Goal: Transaction & Acquisition: Purchase product/service

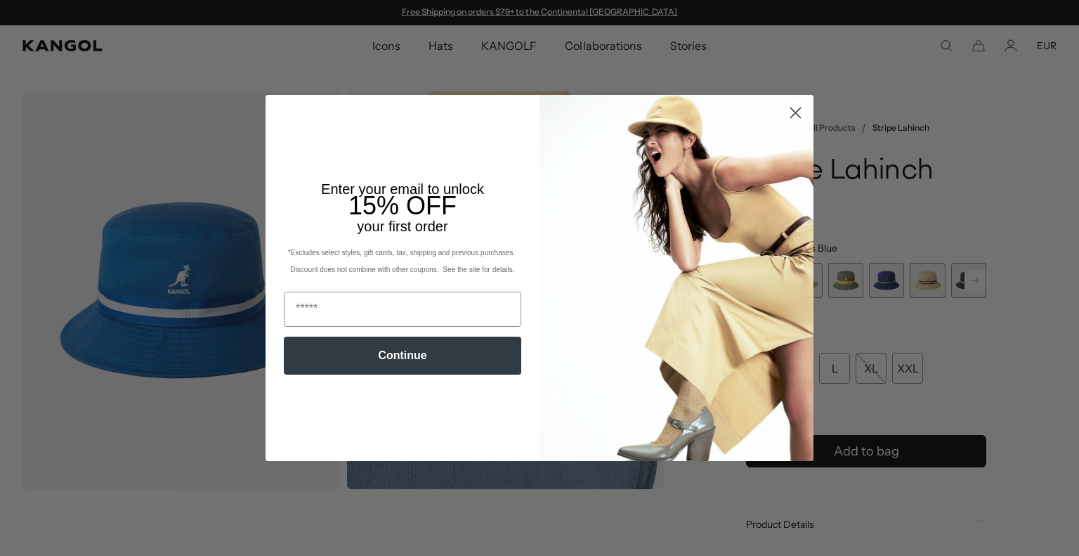
click at [792, 117] on circle "Close dialog" at bounding box center [795, 112] width 23 height 23
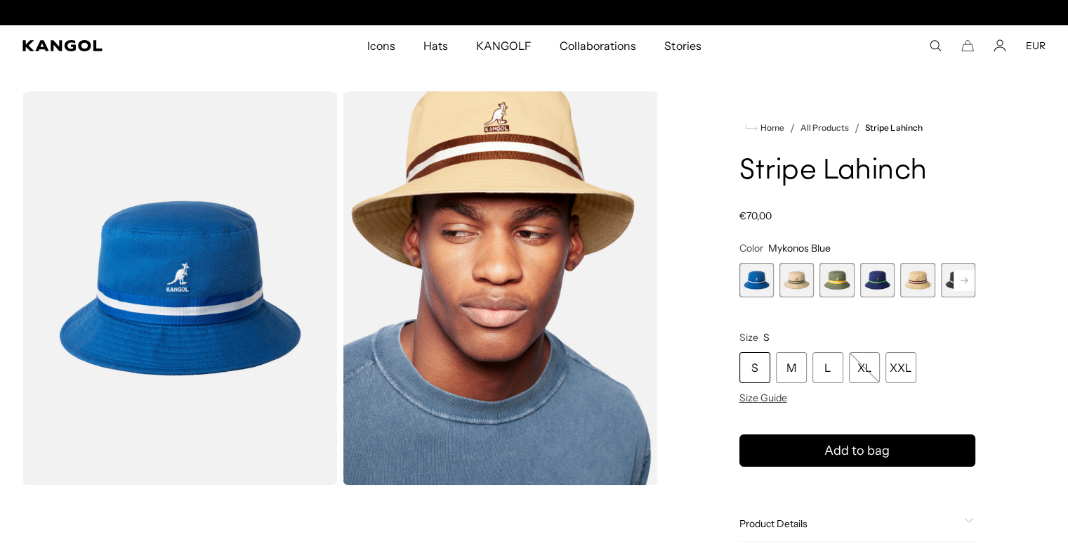
click at [806, 282] on span "2 of 9" at bounding box center [797, 280] width 34 height 34
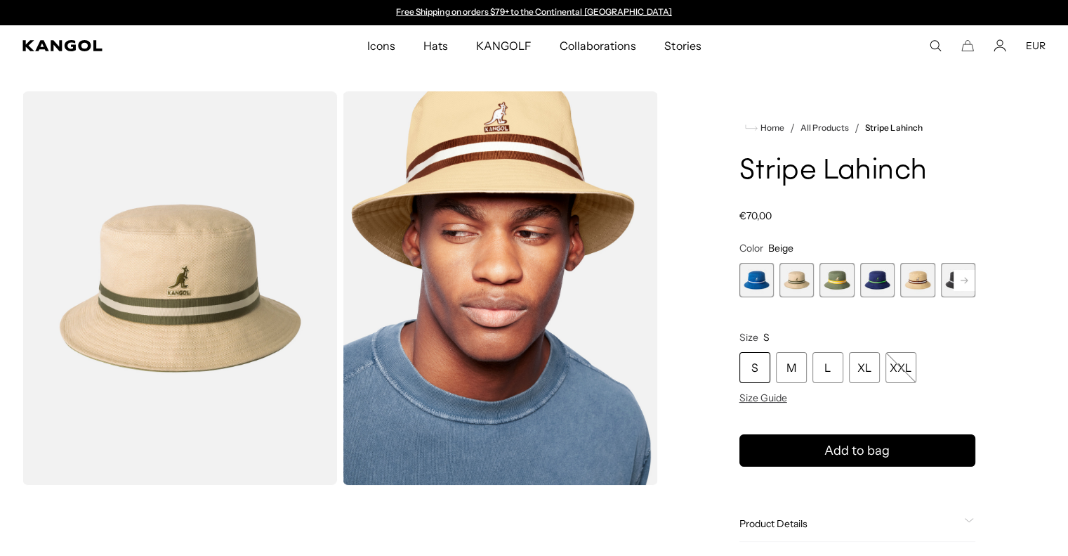
click at [916, 279] on span "5 of 9" at bounding box center [917, 280] width 34 height 34
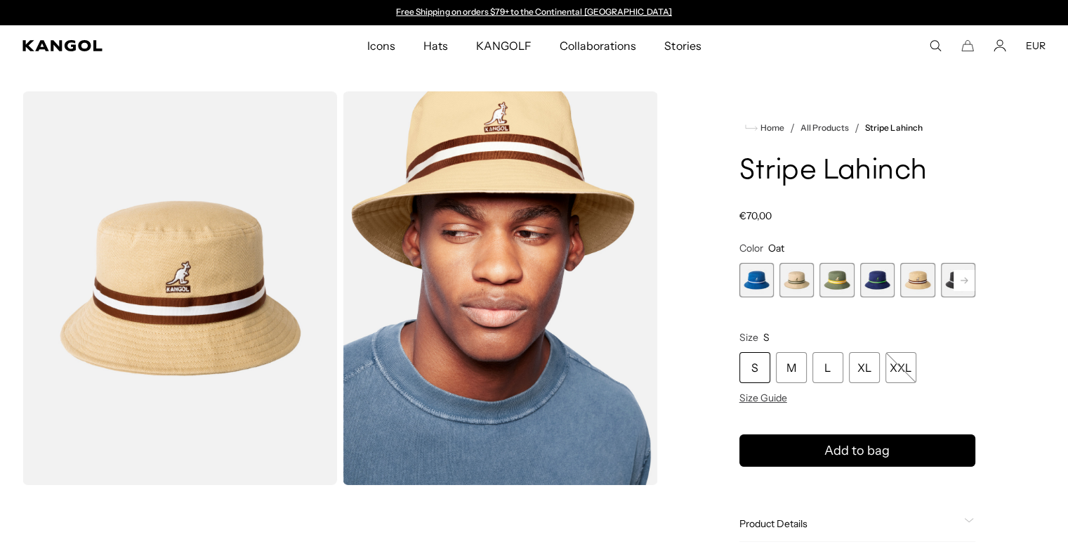
click at [966, 280] on icon at bounding box center [964, 280] width 7 height 6
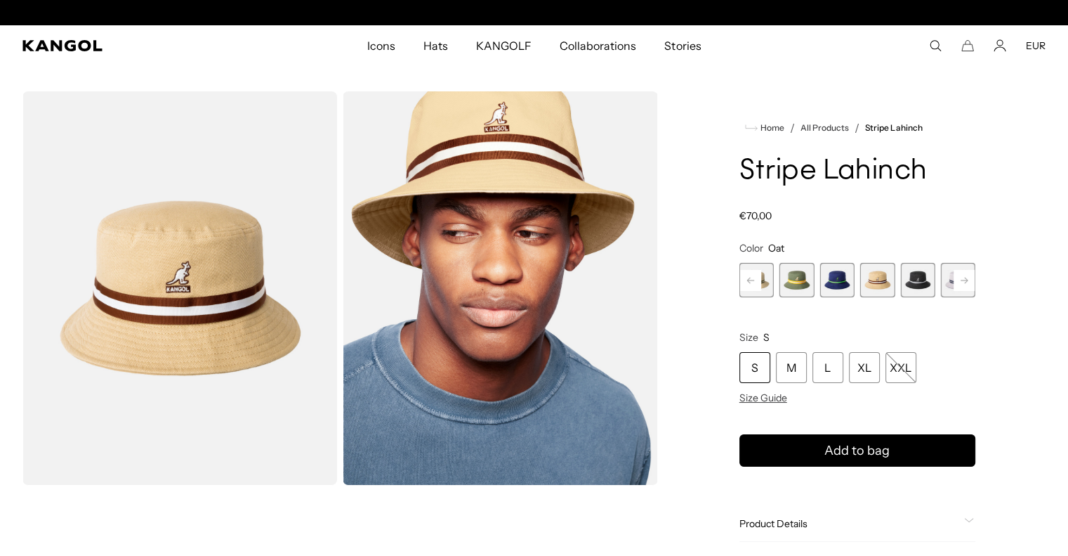
scroll to position [0, 289]
click at [966, 280] on icon at bounding box center [964, 280] width 7 height 6
click at [966, 280] on div "Previous Next Mykonos Blue Variant sold out or unavailable Beige Variant sold o…" at bounding box center [858, 280] width 236 height 34
click at [966, 280] on span "9 of 9" at bounding box center [958, 280] width 34 height 34
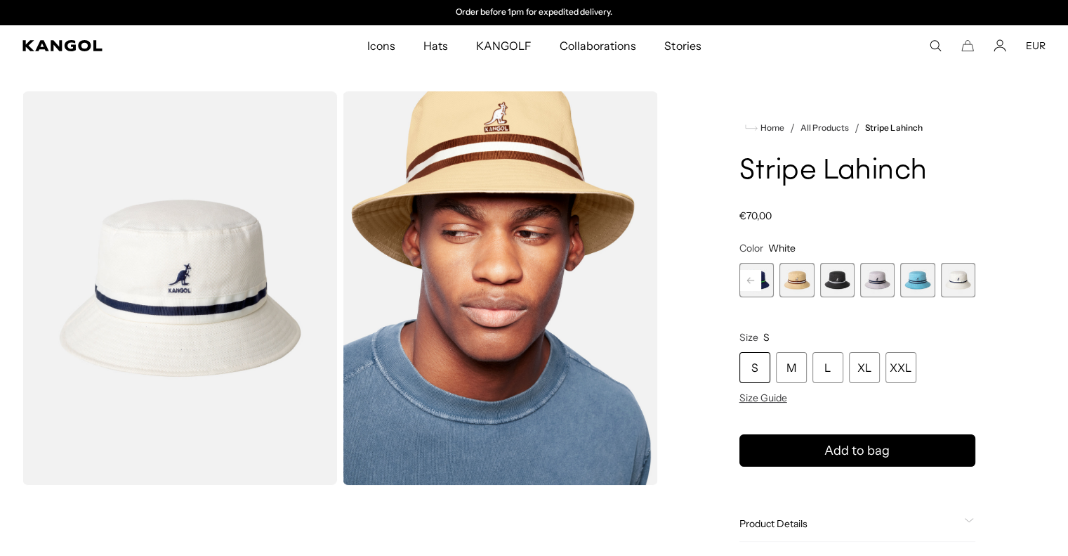
click at [871, 275] on span "7 of 9" at bounding box center [877, 280] width 34 height 34
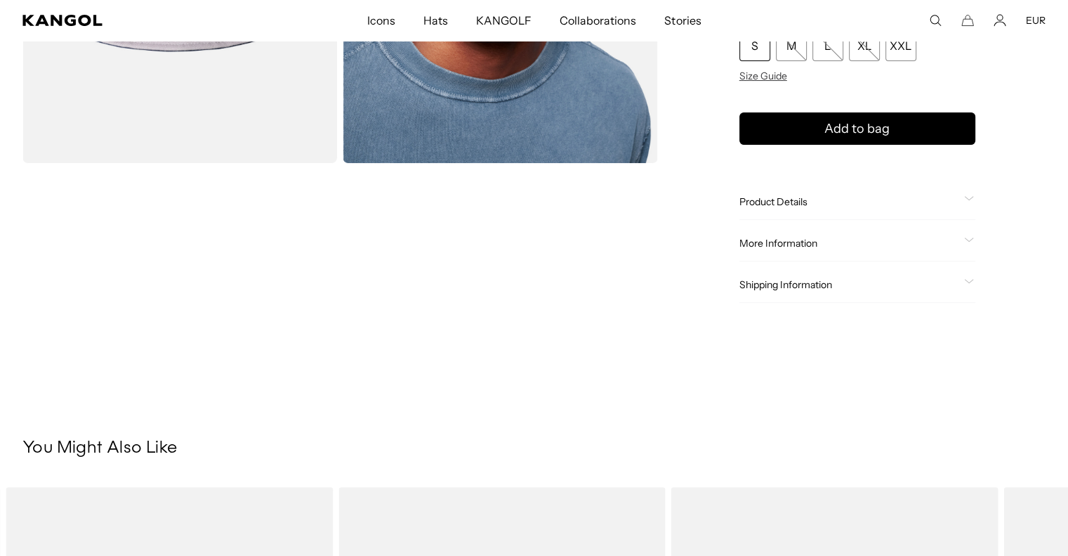
scroll to position [0, 289]
click at [812, 277] on div "Shipping Information" at bounding box center [858, 285] width 236 height 36
click at [812, 278] on span "Shipping Information" at bounding box center [849, 284] width 219 height 13
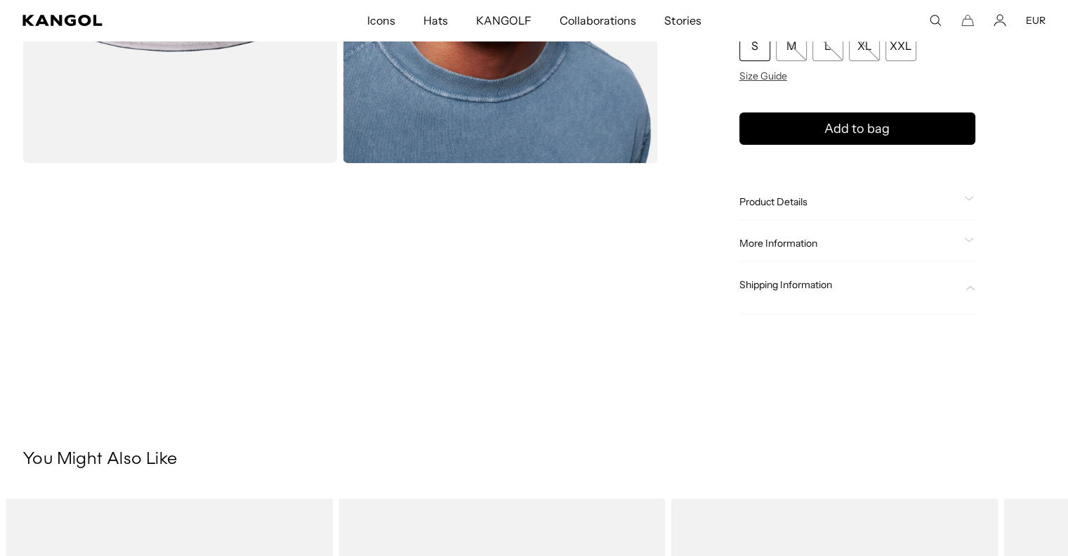
click at [823, 278] on span "Shipping Information" at bounding box center [849, 284] width 219 height 13
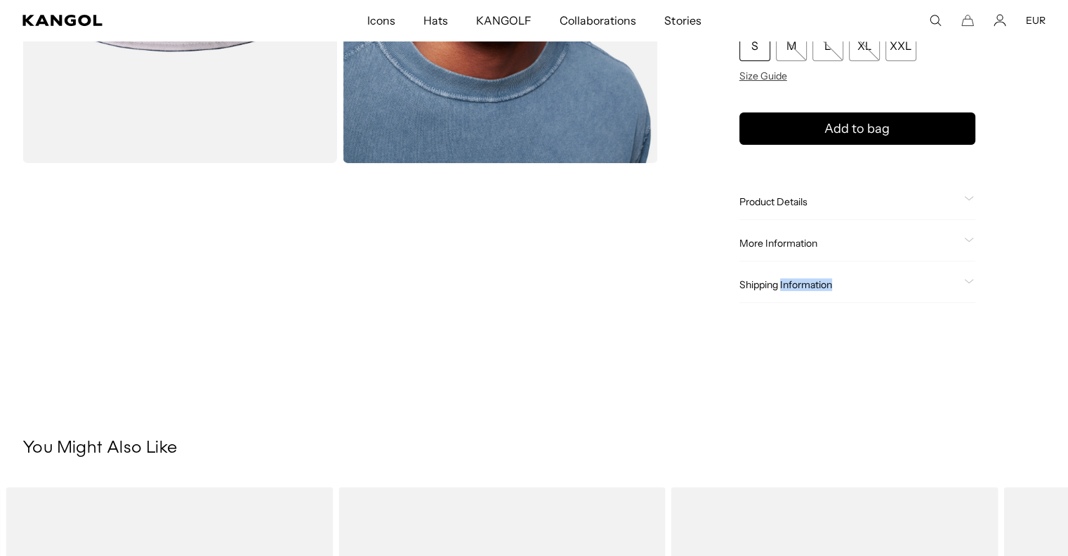
click at [823, 278] on span "Shipping Information" at bounding box center [849, 284] width 219 height 13
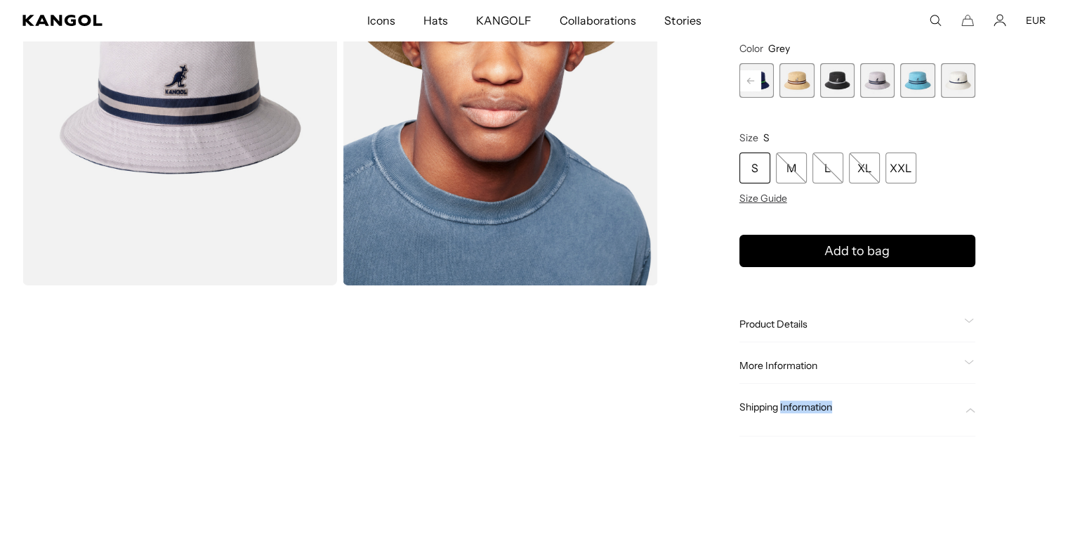
scroll to position [213, 0]
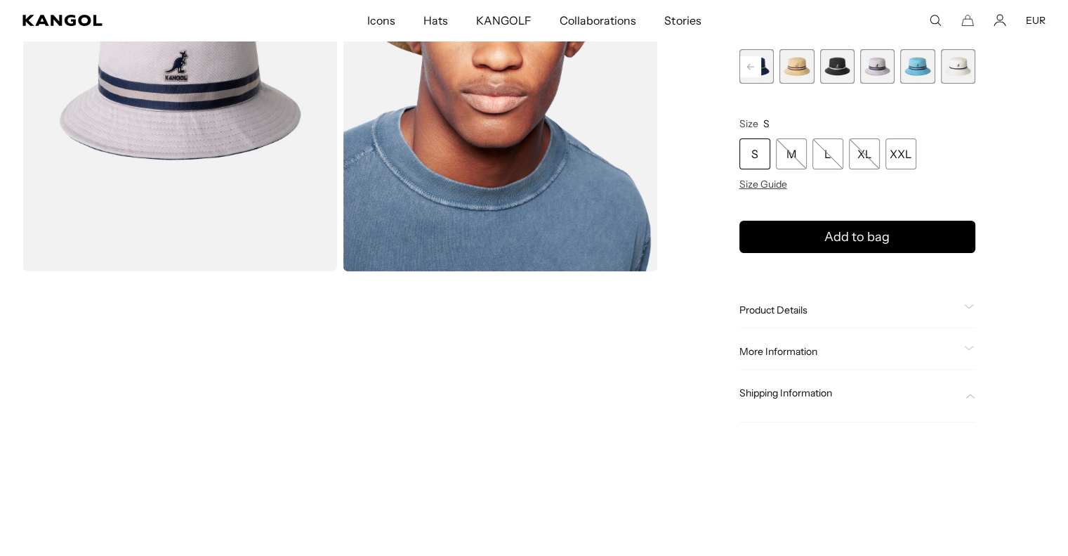
click at [823, 318] on div "Product Details The Stripe Lahinch is an updated version of the iconic cotton b…" at bounding box center [858, 310] width 236 height 36
click at [806, 311] on span "Product Details" at bounding box center [849, 309] width 219 height 13
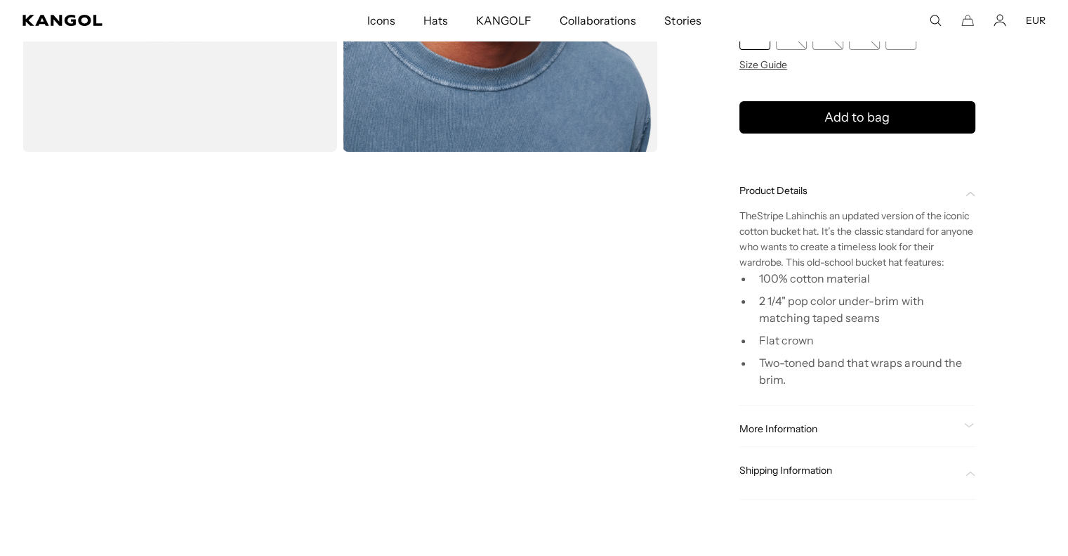
scroll to position [0, 0]
click at [799, 425] on span "More Information" at bounding box center [849, 428] width 219 height 13
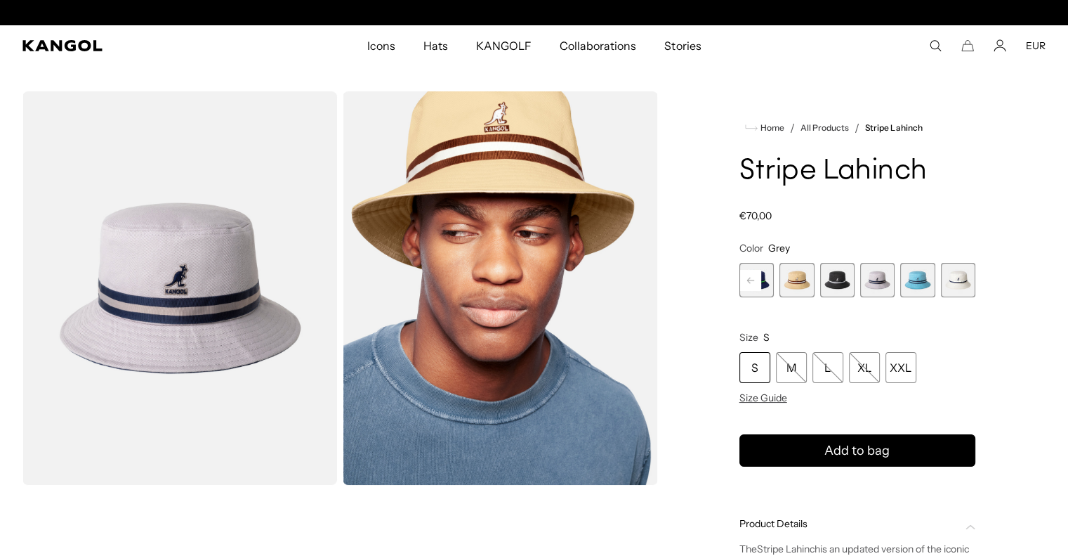
scroll to position [0, 289]
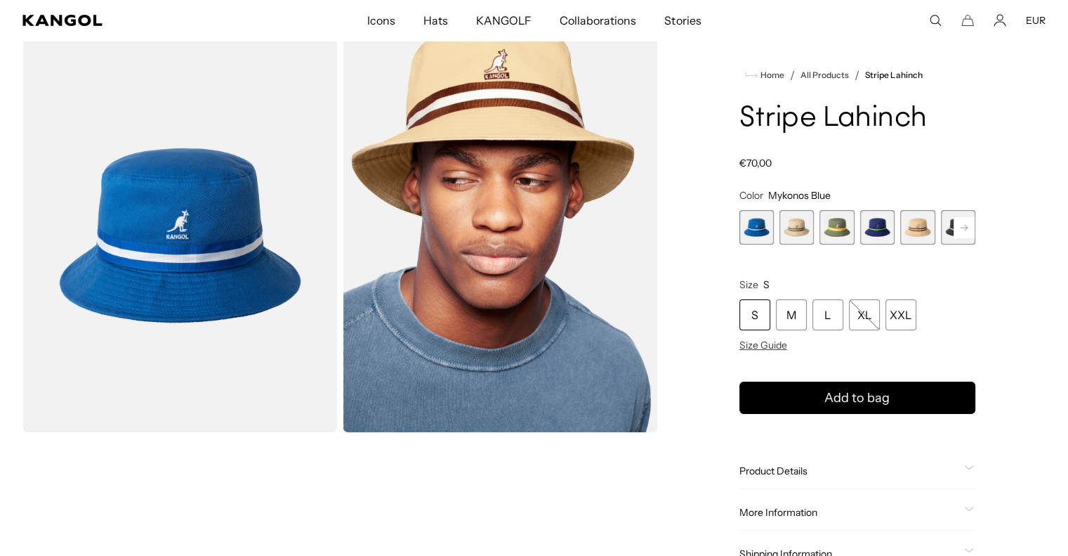
scroll to position [0, 289]
click at [801, 224] on span "2 of 9" at bounding box center [797, 227] width 34 height 34
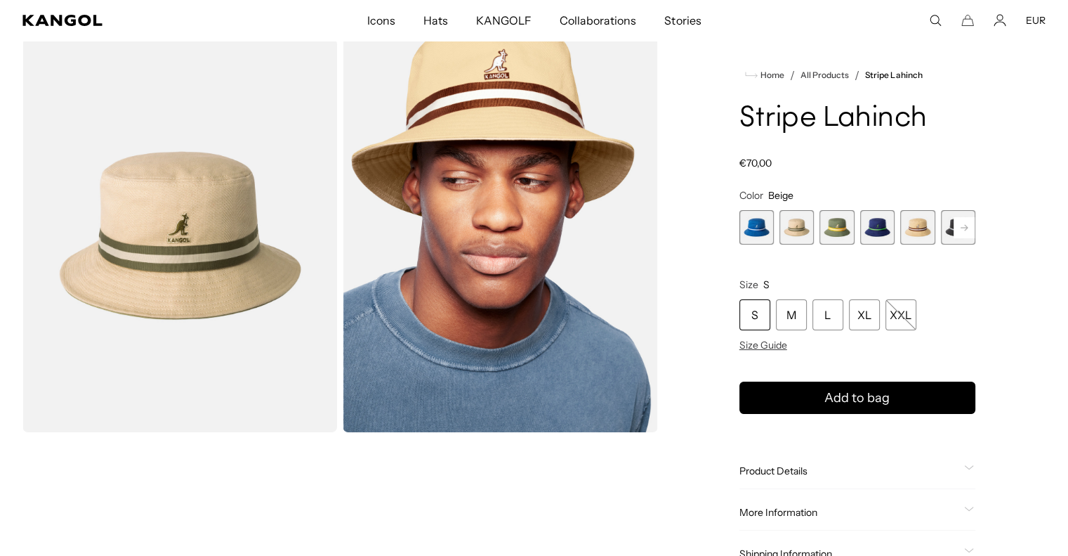
click at [839, 232] on span "3 of 9" at bounding box center [837, 227] width 34 height 34
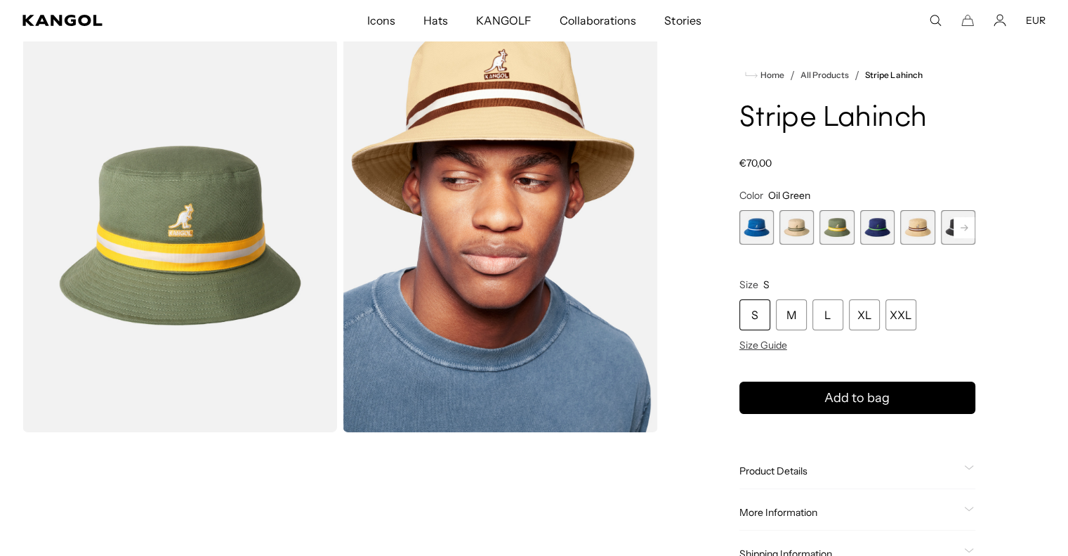
scroll to position [0, 289]
click at [808, 228] on span "2 of 9" at bounding box center [797, 227] width 34 height 34
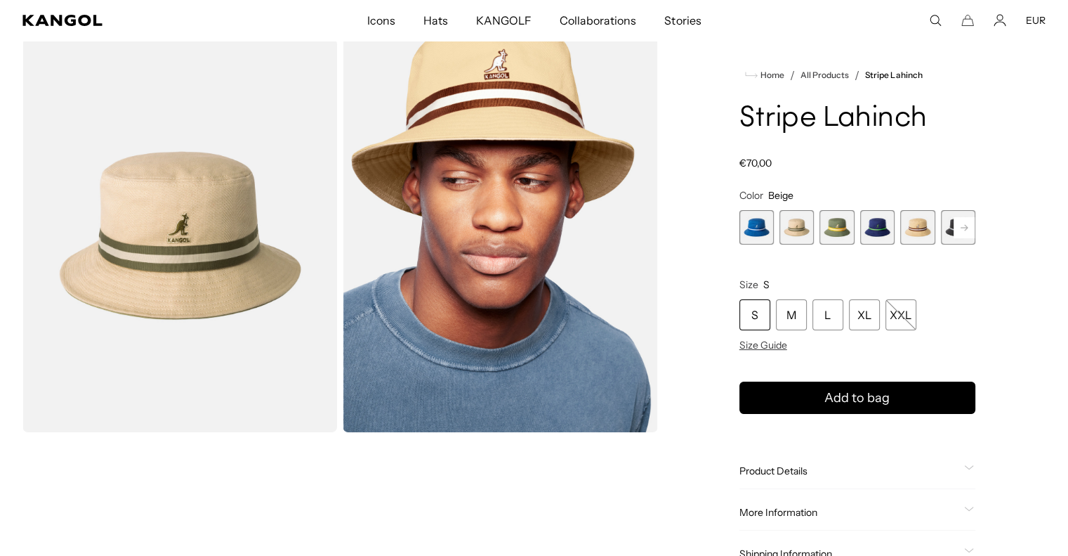
scroll to position [0, 289]
click at [910, 226] on span "5 of 9" at bounding box center [917, 227] width 34 height 34
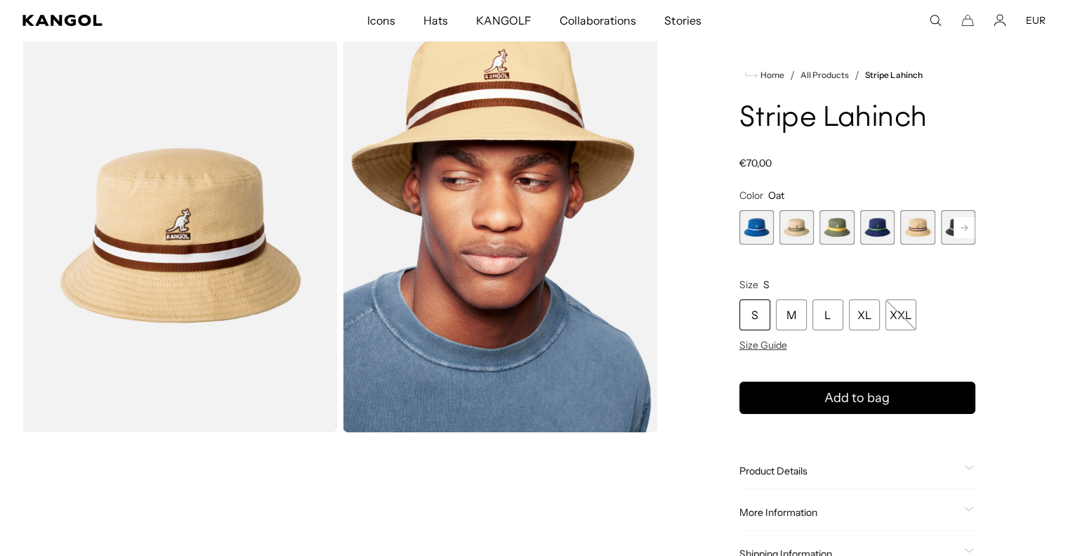
click at [810, 227] on span "2 of 9" at bounding box center [797, 227] width 34 height 34
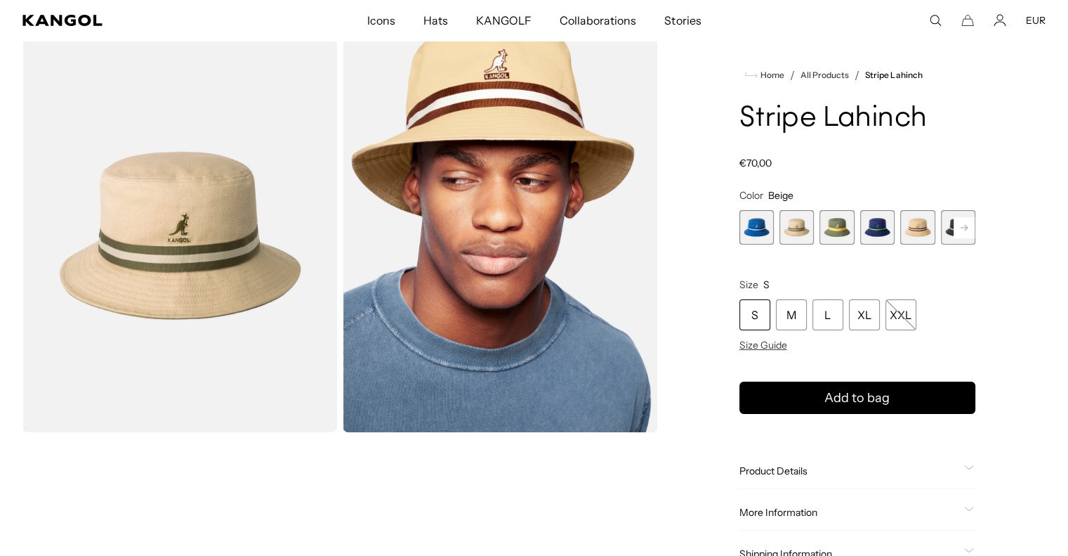
scroll to position [0, 289]
click at [914, 232] on span "5 of 9" at bounding box center [917, 227] width 34 height 34
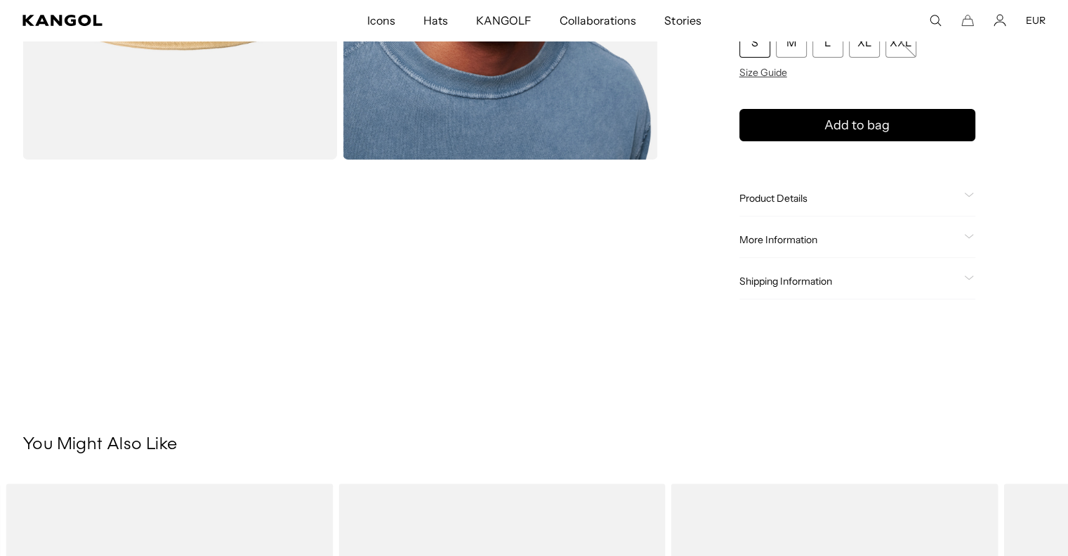
scroll to position [328, 0]
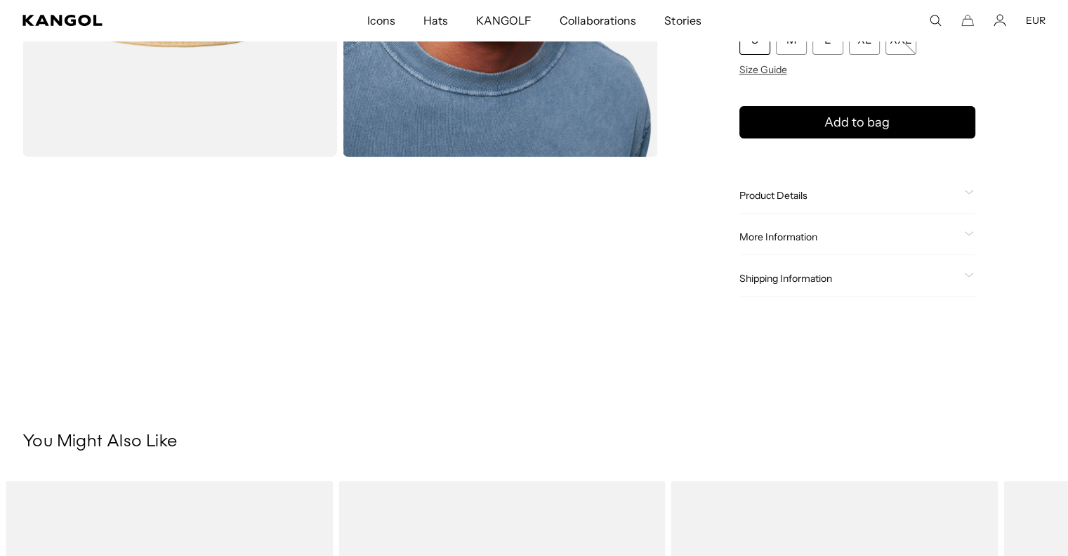
click at [839, 187] on div "Product Details The Stripe Lahinch is an updated version of the iconic cotton b…" at bounding box center [858, 196] width 236 height 36
click at [836, 189] on span "Product Details" at bounding box center [849, 195] width 219 height 13
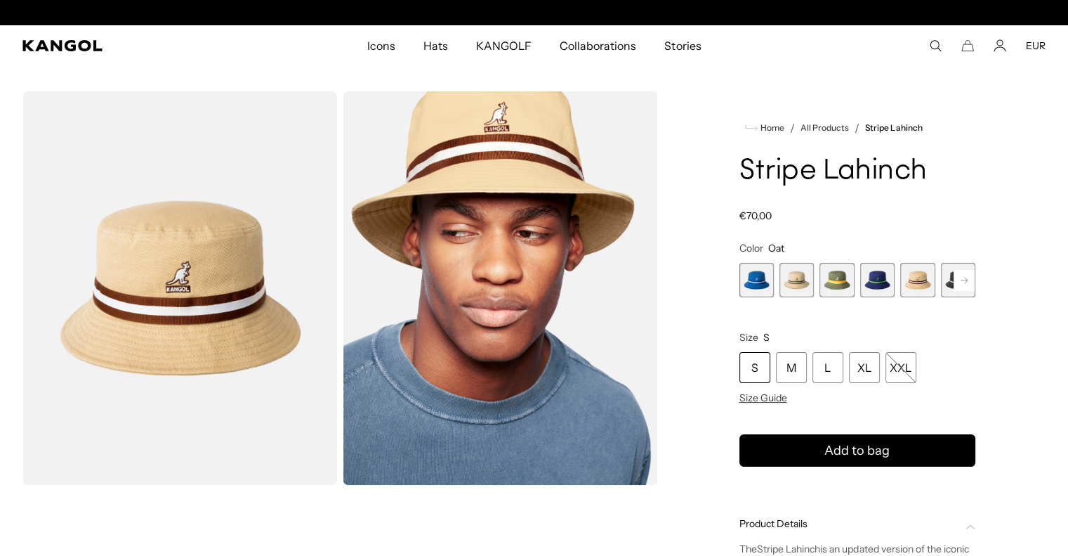
scroll to position [0, 0]
click at [969, 278] on rect at bounding box center [964, 280] width 21 height 21
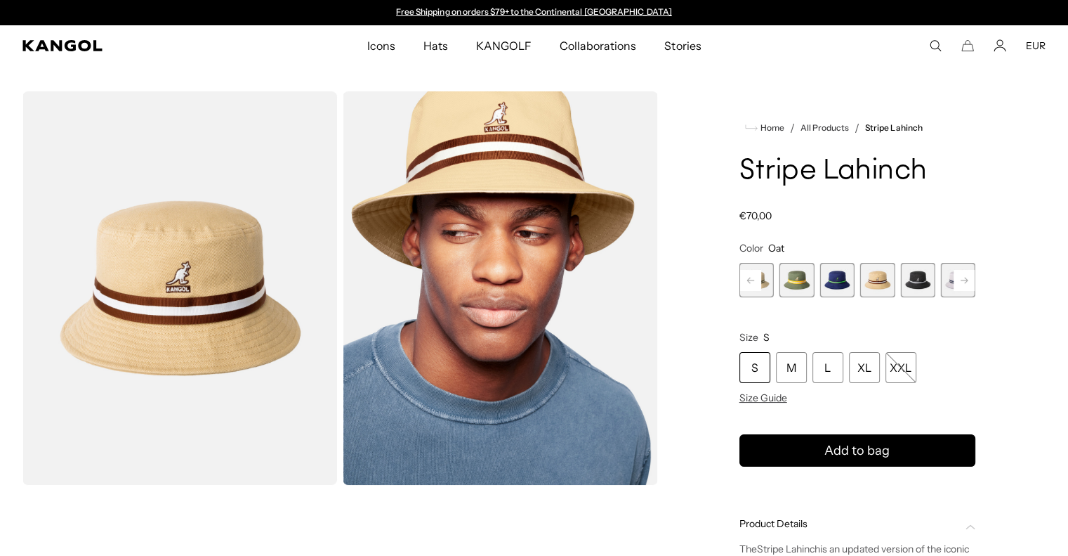
click at [969, 278] on rect at bounding box center [964, 280] width 21 height 21
click at [885, 286] on span "7 of 9" at bounding box center [877, 280] width 34 height 34
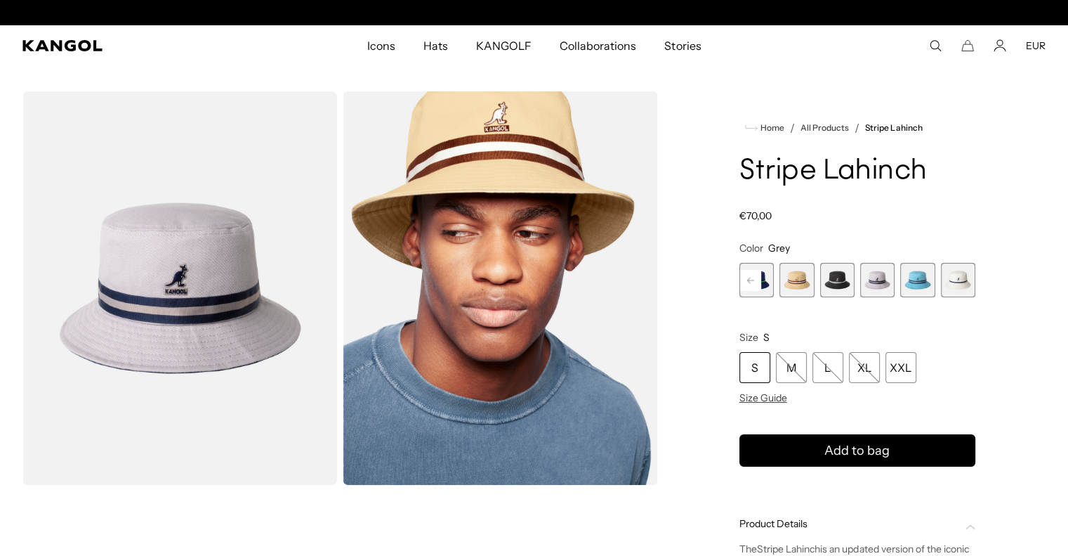
scroll to position [0, 289]
click at [871, 277] on span "7 of 9" at bounding box center [877, 280] width 34 height 34
click at [765, 285] on span "4 of 9" at bounding box center [757, 280] width 34 height 34
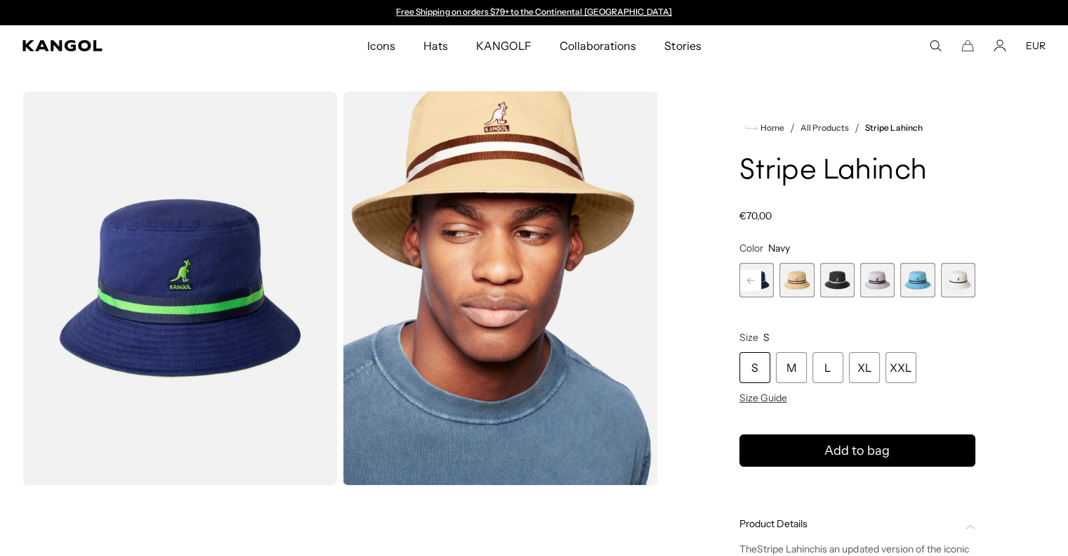
click at [742, 280] on rect at bounding box center [750, 280] width 21 height 21
click at [745, 280] on rect at bounding box center [750, 280] width 21 height 21
click at [805, 277] on span "2 of 9" at bounding box center [797, 280] width 34 height 34
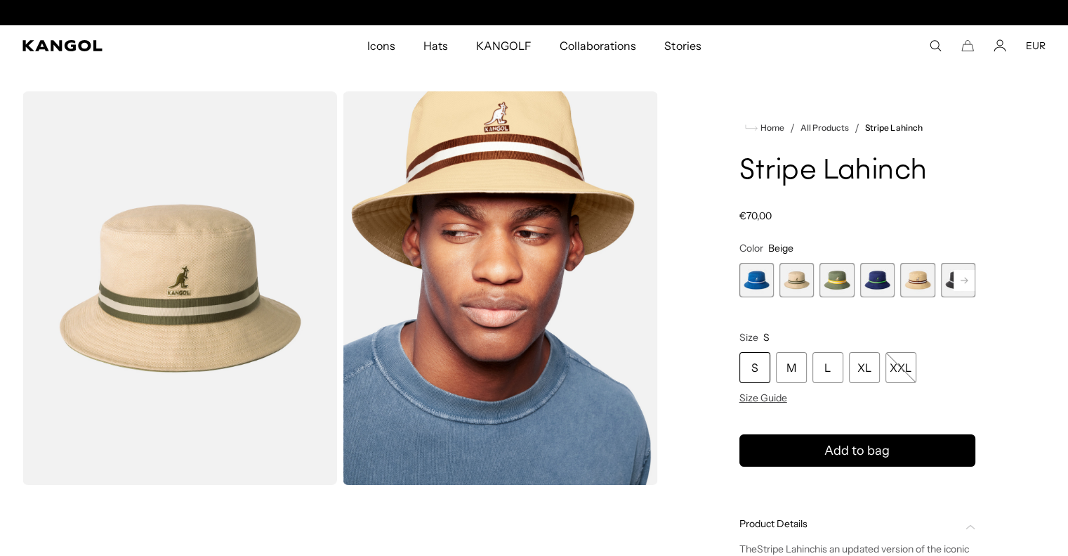
scroll to position [0, 289]
click at [832, 372] on div "L" at bounding box center [828, 367] width 31 height 31
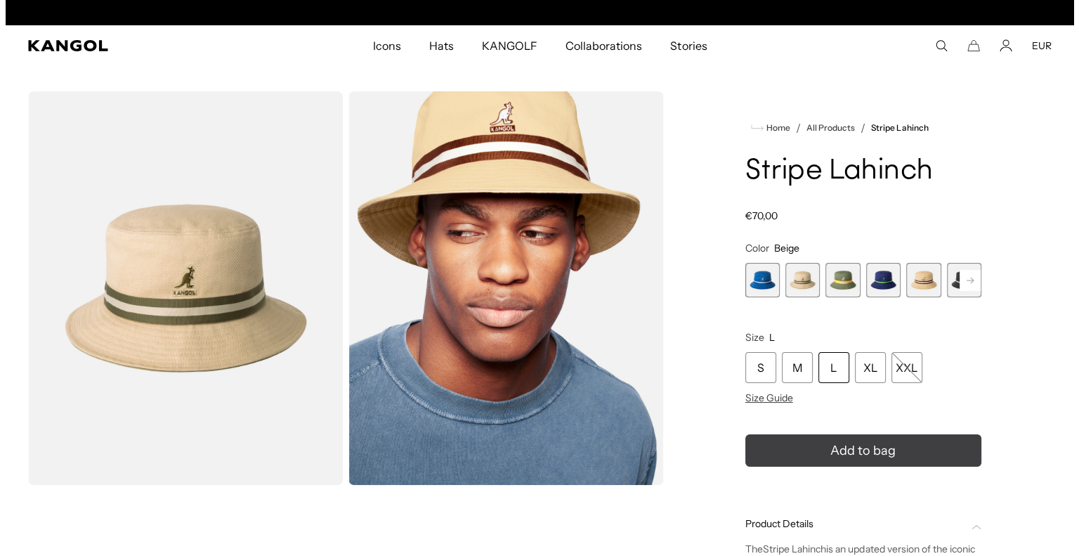
scroll to position [0, 289]
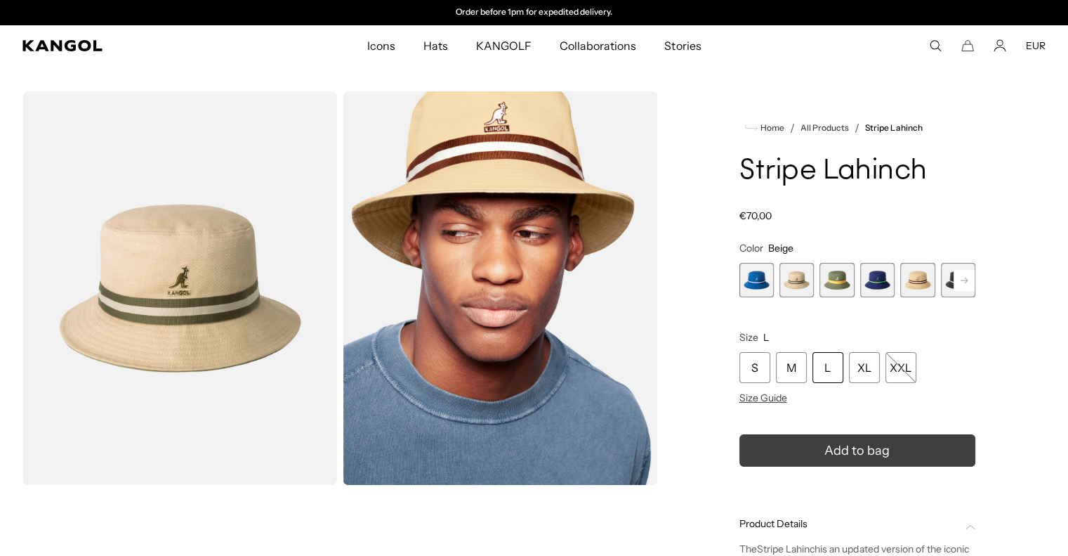
click at [838, 441] on span "Add to bag" at bounding box center [856, 450] width 65 height 19
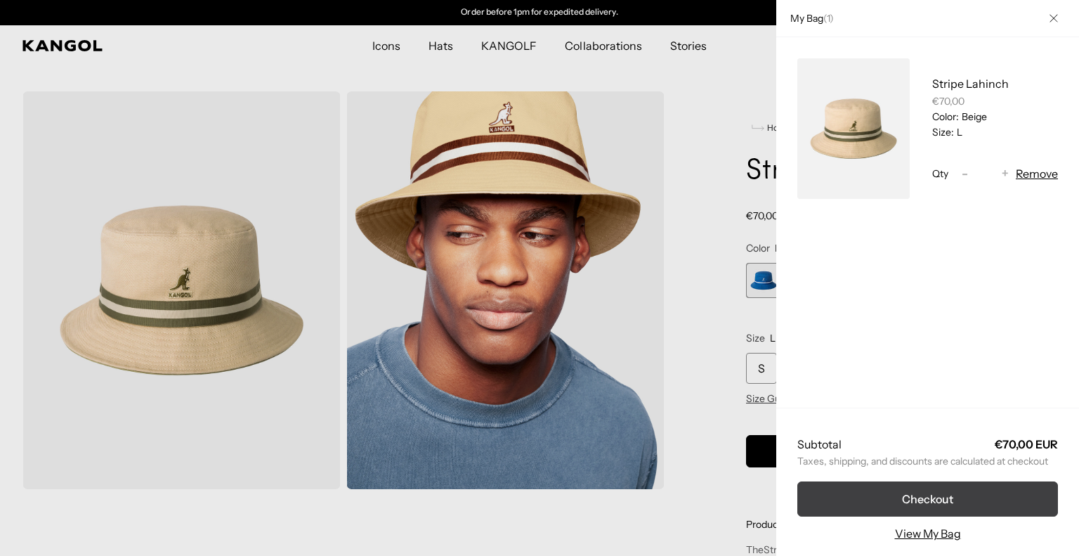
click at [892, 492] on button "Checkout" at bounding box center [927, 498] width 261 height 35
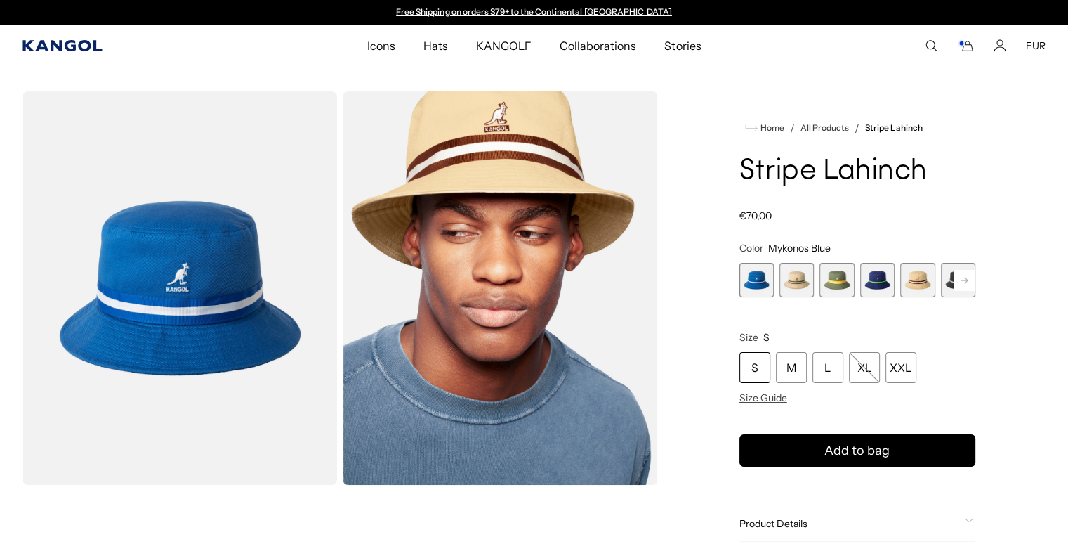
click at [53, 44] on icon "Kangol" at bounding box center [61, 45] width 79 height 11
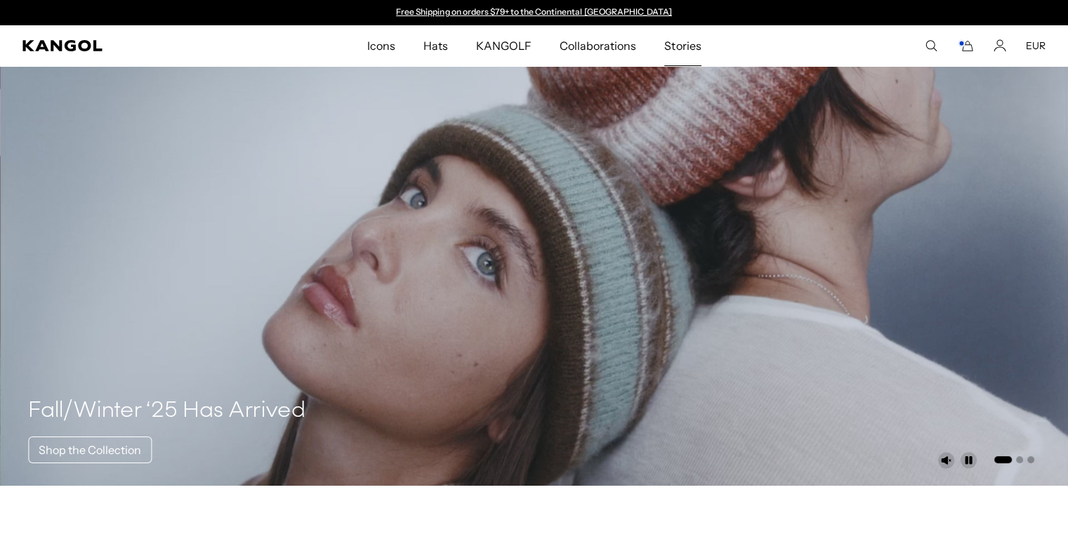
click at [683, 39] on span "Stories" at bounding box center [682, 45] width 37 height 41
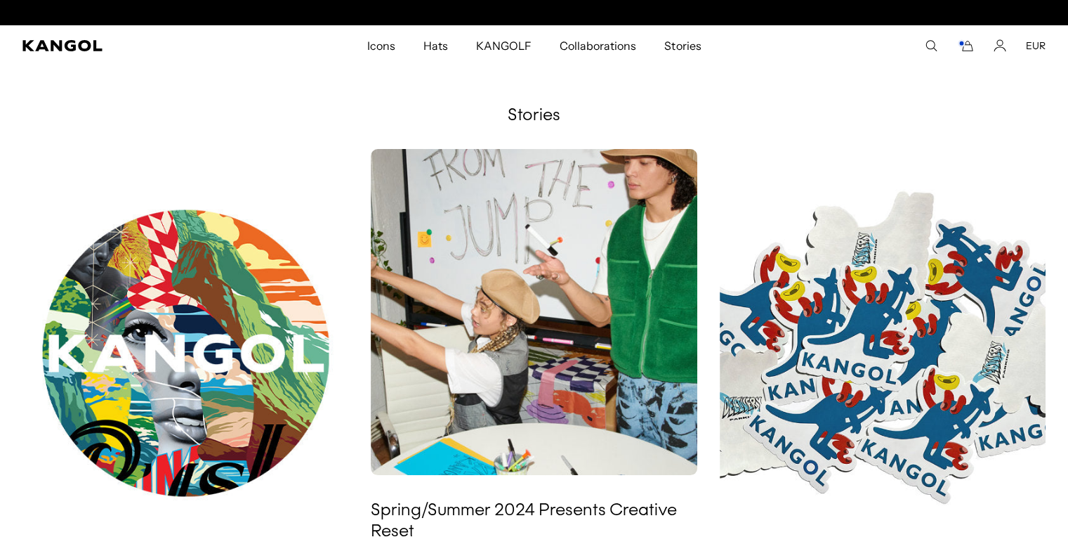
scroll to position [0, 289]
click at [1008, 47] on div "Search here EUR USD EUR" at bounding box center [935, 45] width 221 height 13
click at [1000, 47] on icon "Account" at bounding box center [1000, 45] width 13 height 13
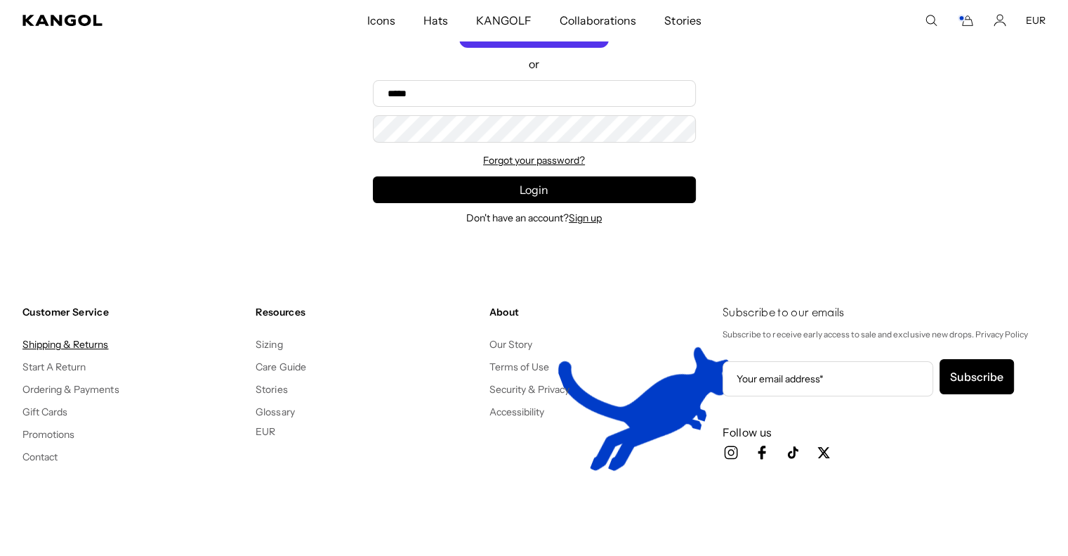
scroll to position [0, 289]
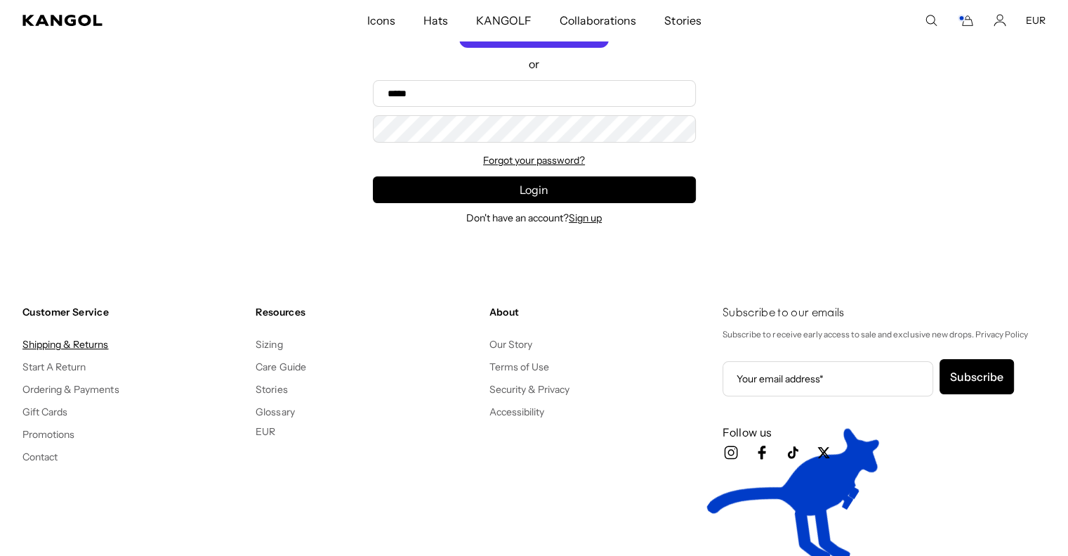
click at [98, 348] on link "Shipping & Returns" at bounding box center [65, 344] width 86 height 13
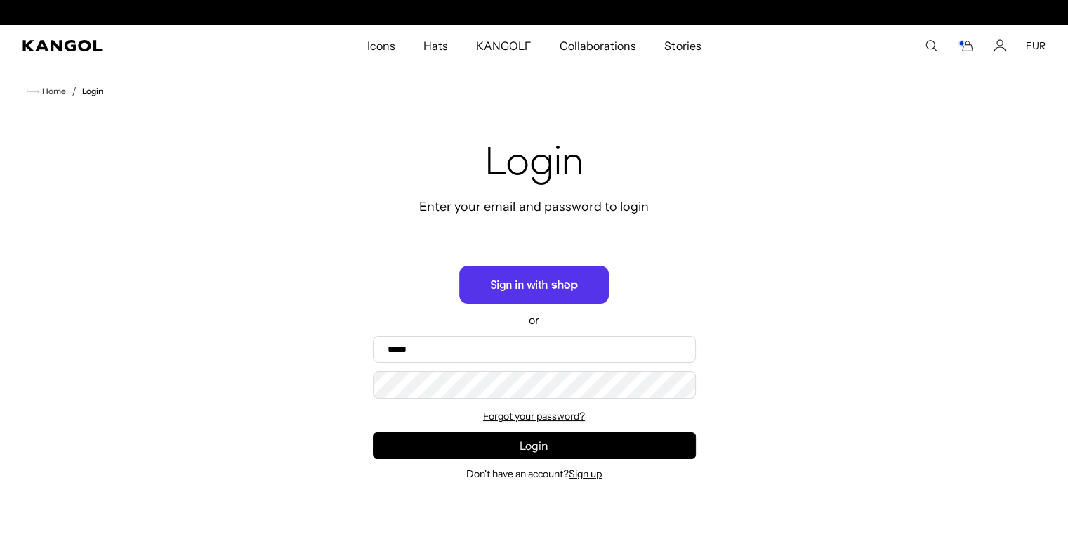
scroll to position [0, 0]
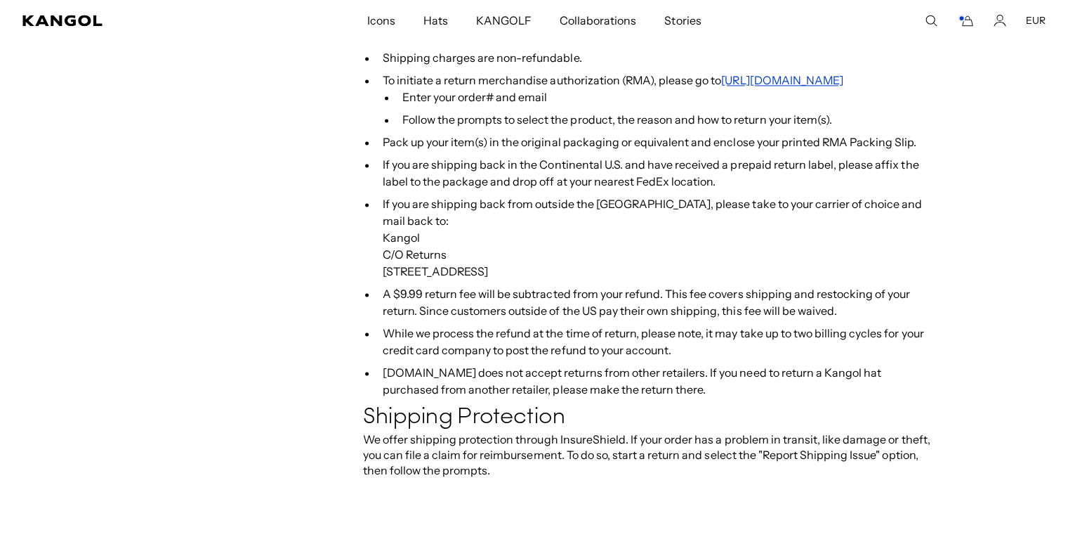
scroll to position [0, 289]
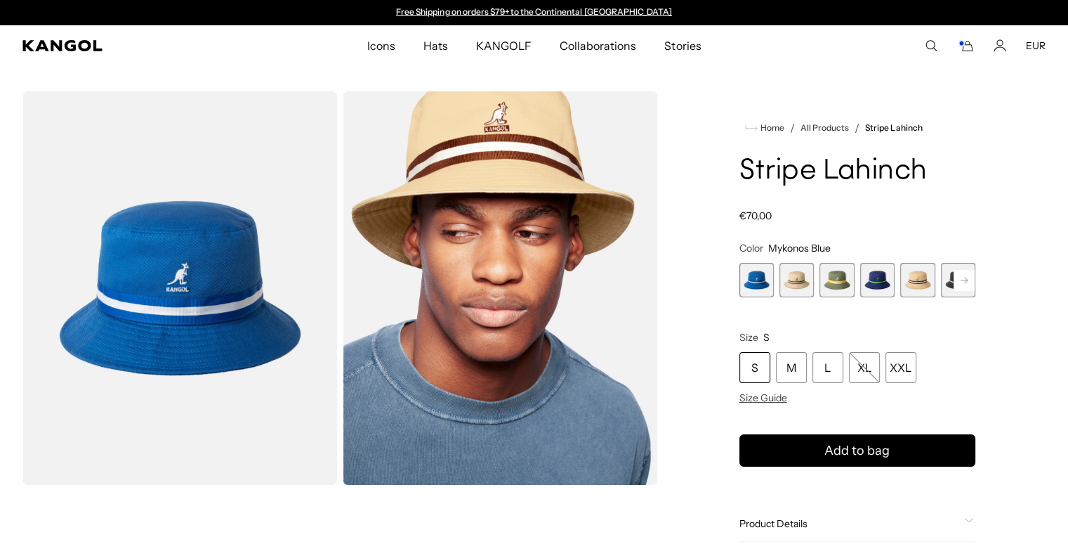
click at [790, 280] on span "2 of 9" at bounding box center [797, 280] width 34 height 34
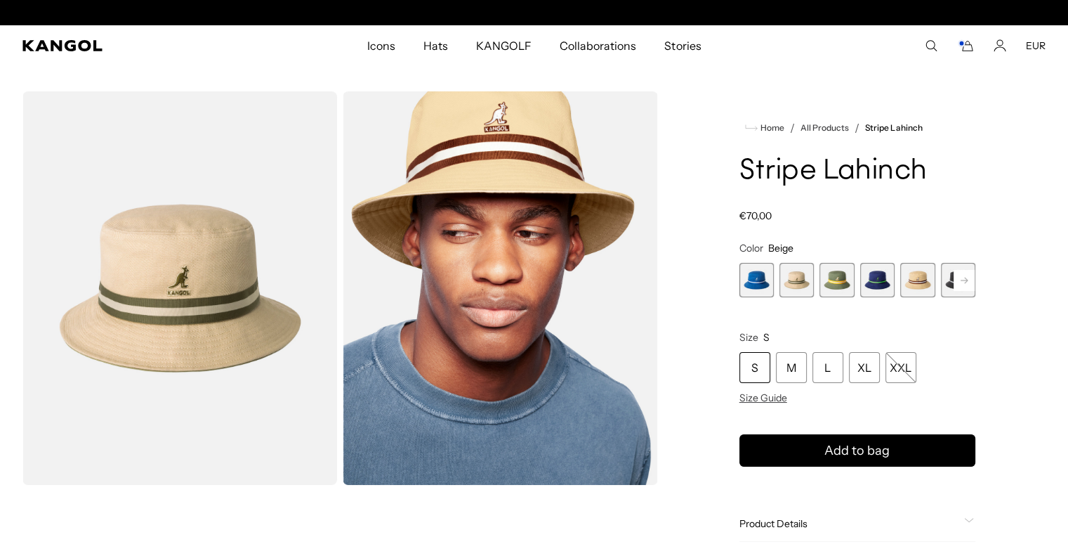
scroll to position [0, 289]
